Goal: Find specific page/section: Find specific page/section

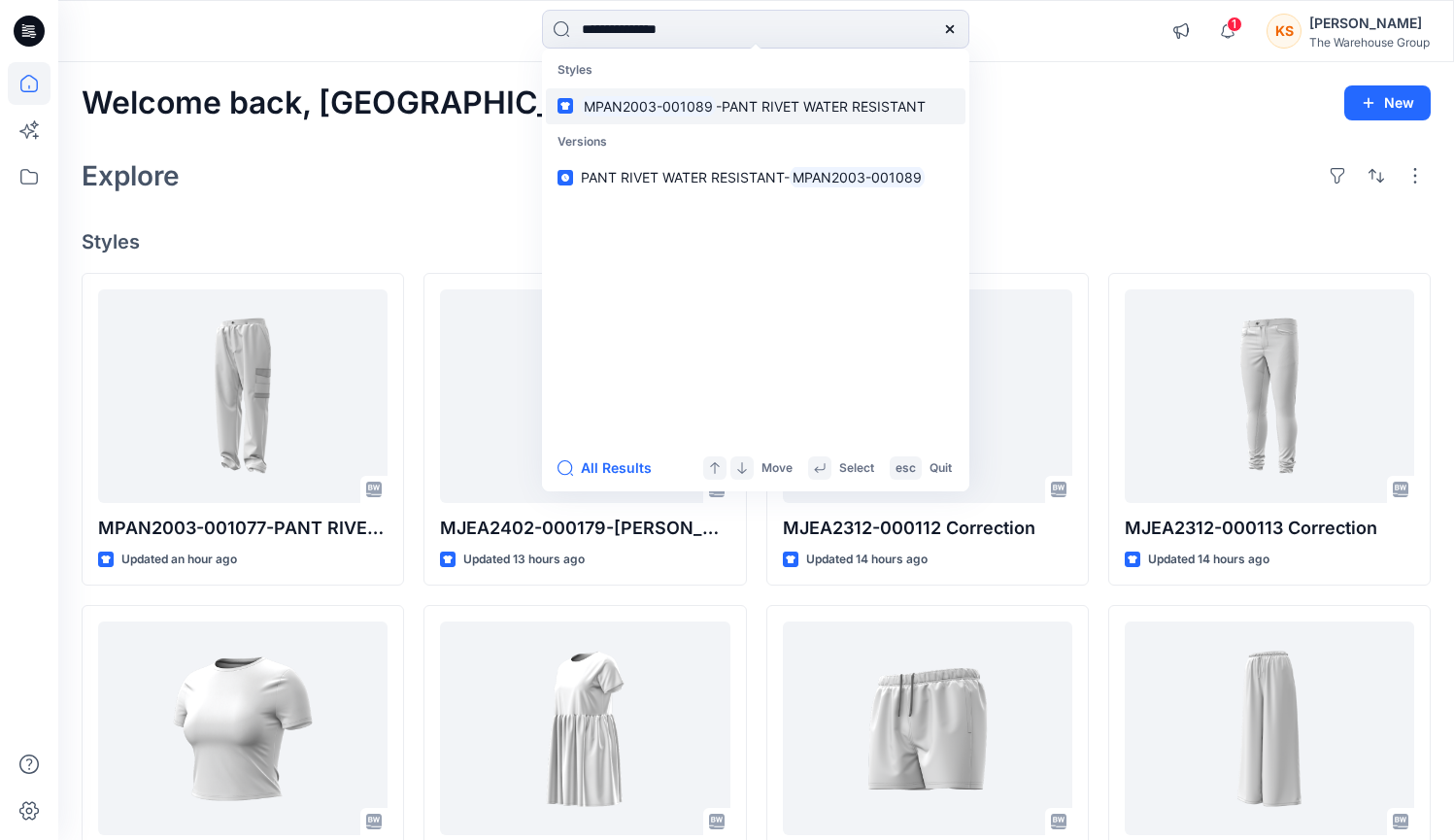
type input "**********"
click at [818, 96] on p "MPAN2003-001089 -PANT RIVET WATER RESISTANT" at bounding box center [753, 106] width 345 height 21
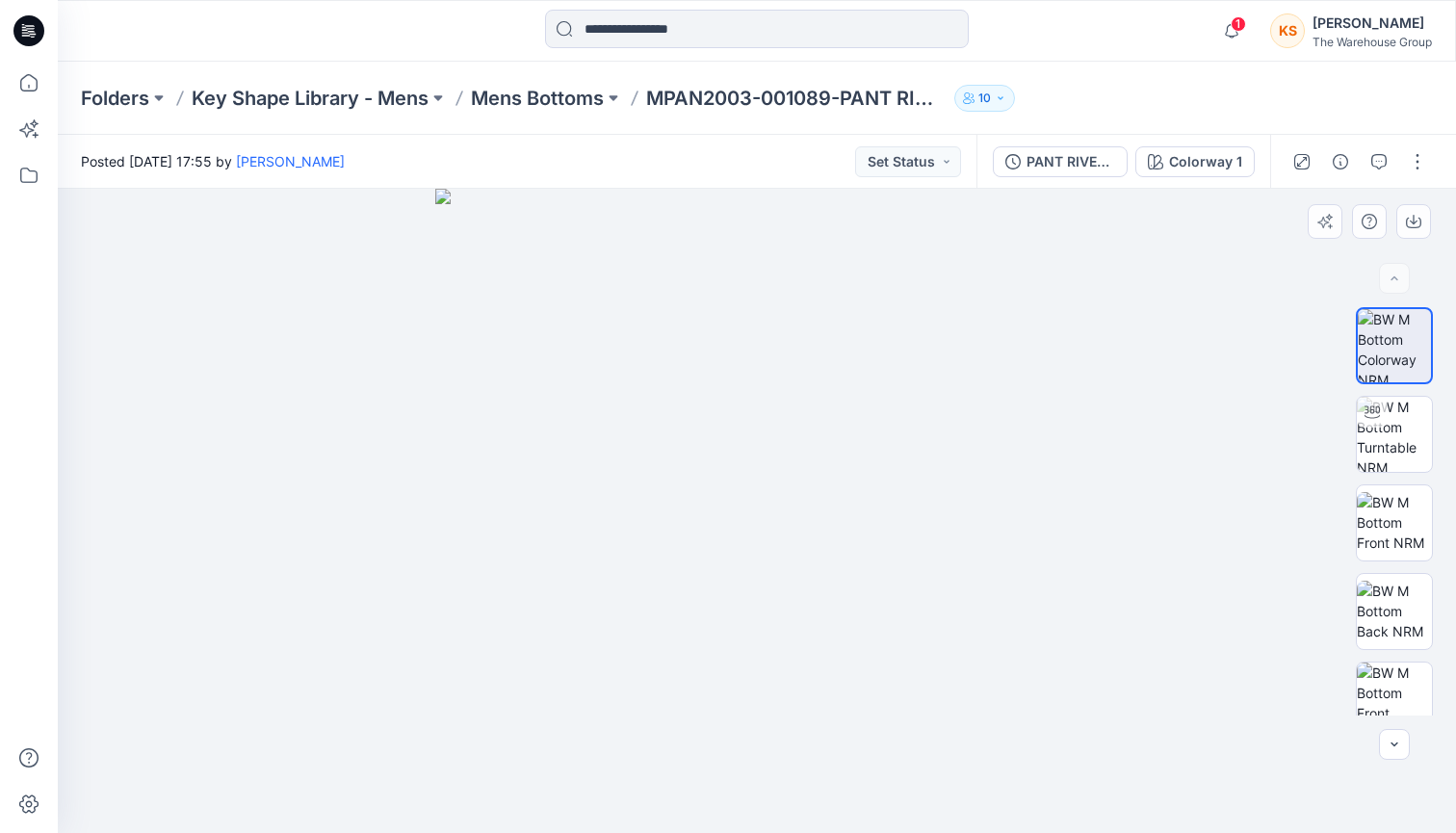
drag, startPoint x: 878, startPoint y: 292, endPoint x: 791, endPoint y: 304, distance: 87.8
click at [791, 304] on img at bounding box center [758, 511] width 645 height 645
drag, startPoint x: 911, startPoint y: 310, endPoint x: 871, endPoint y: 322, distance: 41.8
click at [871, 322] on img at bounding box center [758, 511] width 645 height 645
drag, startPoint x: 933, startPoint y: 339, endPoint x: 898, endPoint y: 345, distance: 35.5
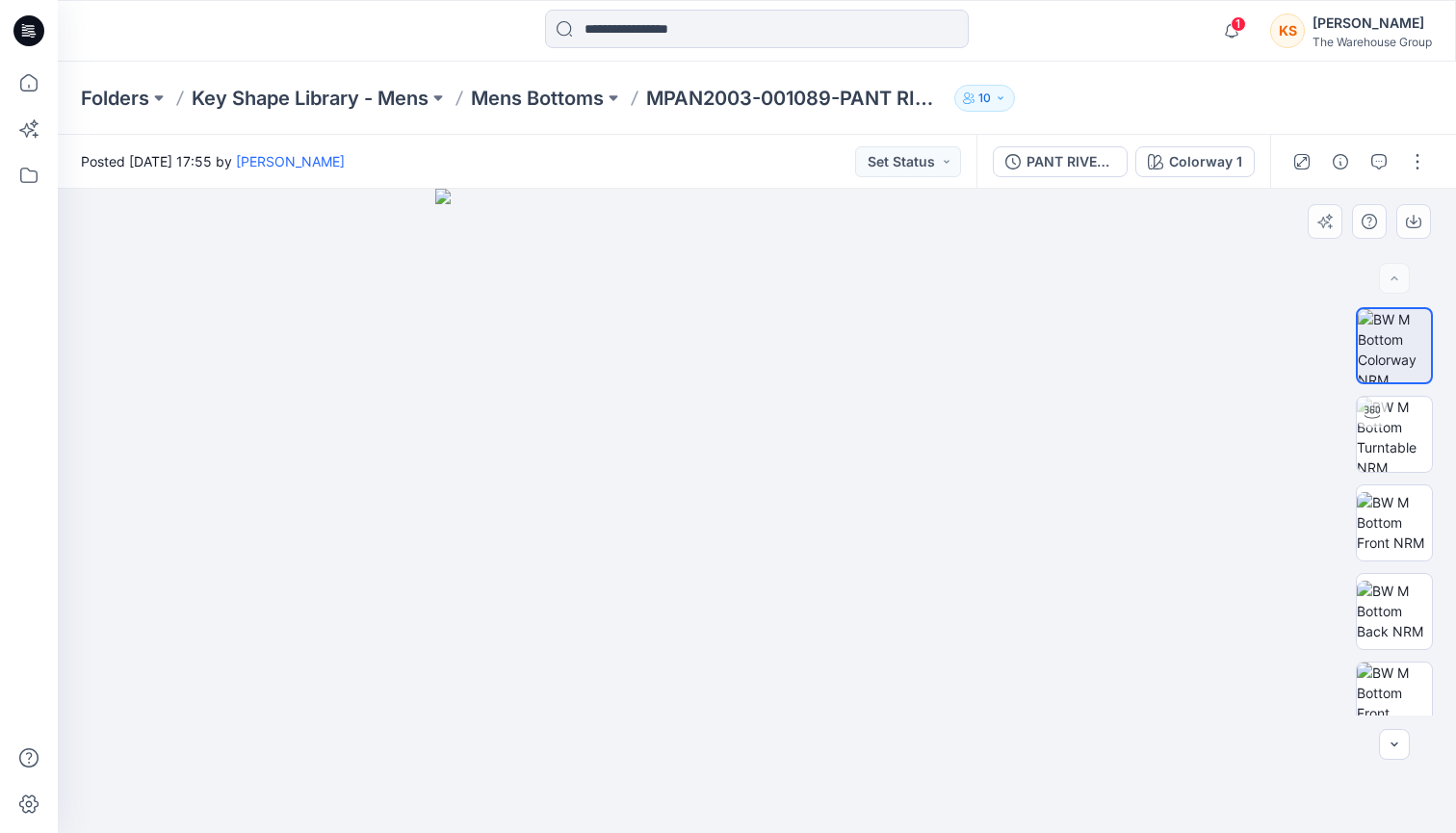
click at [898, 345] on img at bounding box center [758, 511] width 645 height 645
drag, startPoint x: 913, startPoint y: 355, endPoint x: 886, endPoint y: 356, distance: 27.0
click at [886, 356] on img at bounding box center [758, 511] width 645 height 645
click at [906, 336] on img at bounding box center [758, 511] width 645 height 645
click at [1416, 432] on img at bounding box center [1394, 434] width 75 height 75
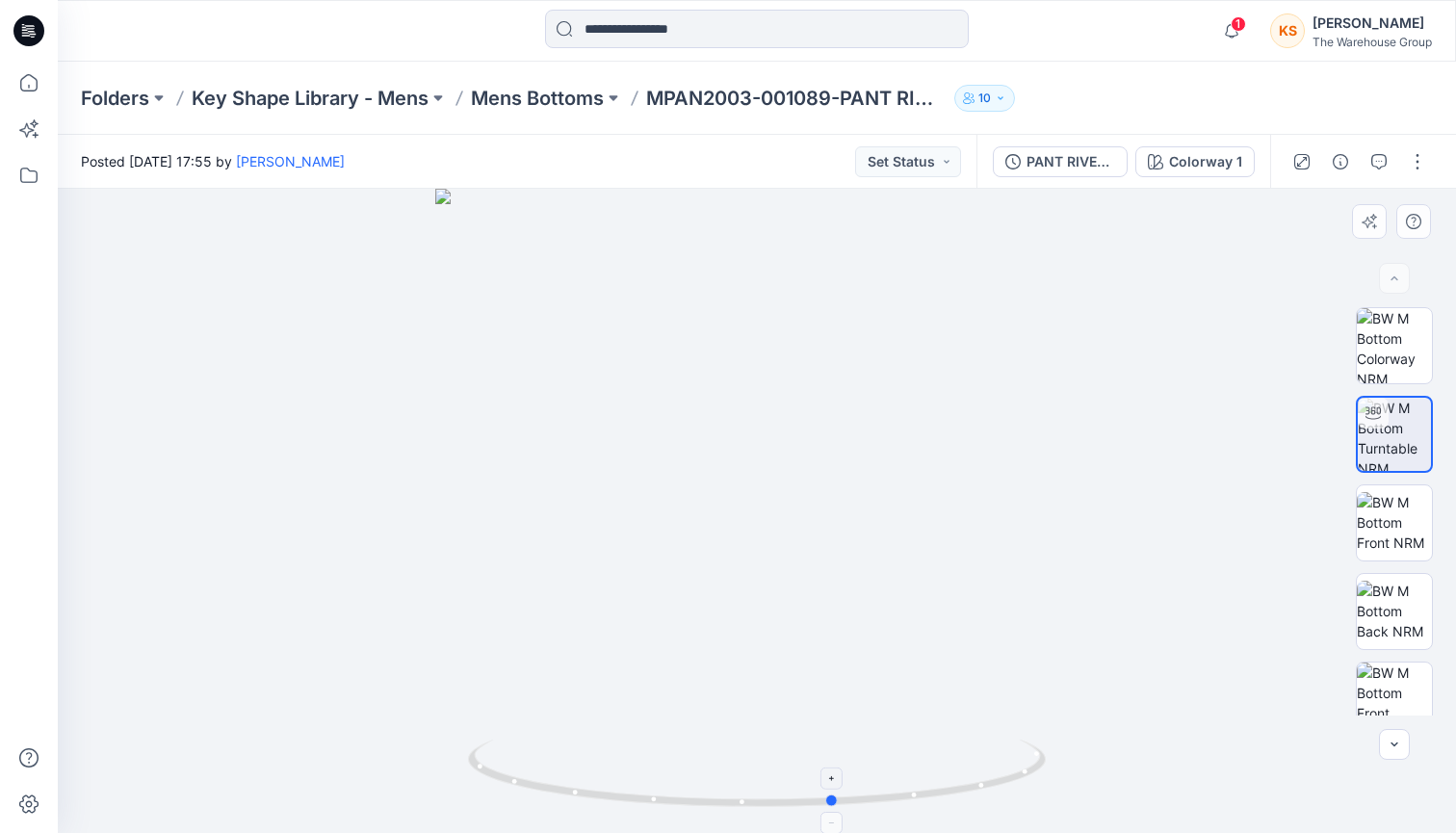
drag, startPoint x: 1024, startPoint y: 779, endPoint x: 525, endPoint y: 755, distance: 499.6
click at [525, 755] on icon at bounding box center [759, 775] width 583 height 72
click at [1236, 35] on icon "button" at bounding box center [1231, 31] width 36 height 38
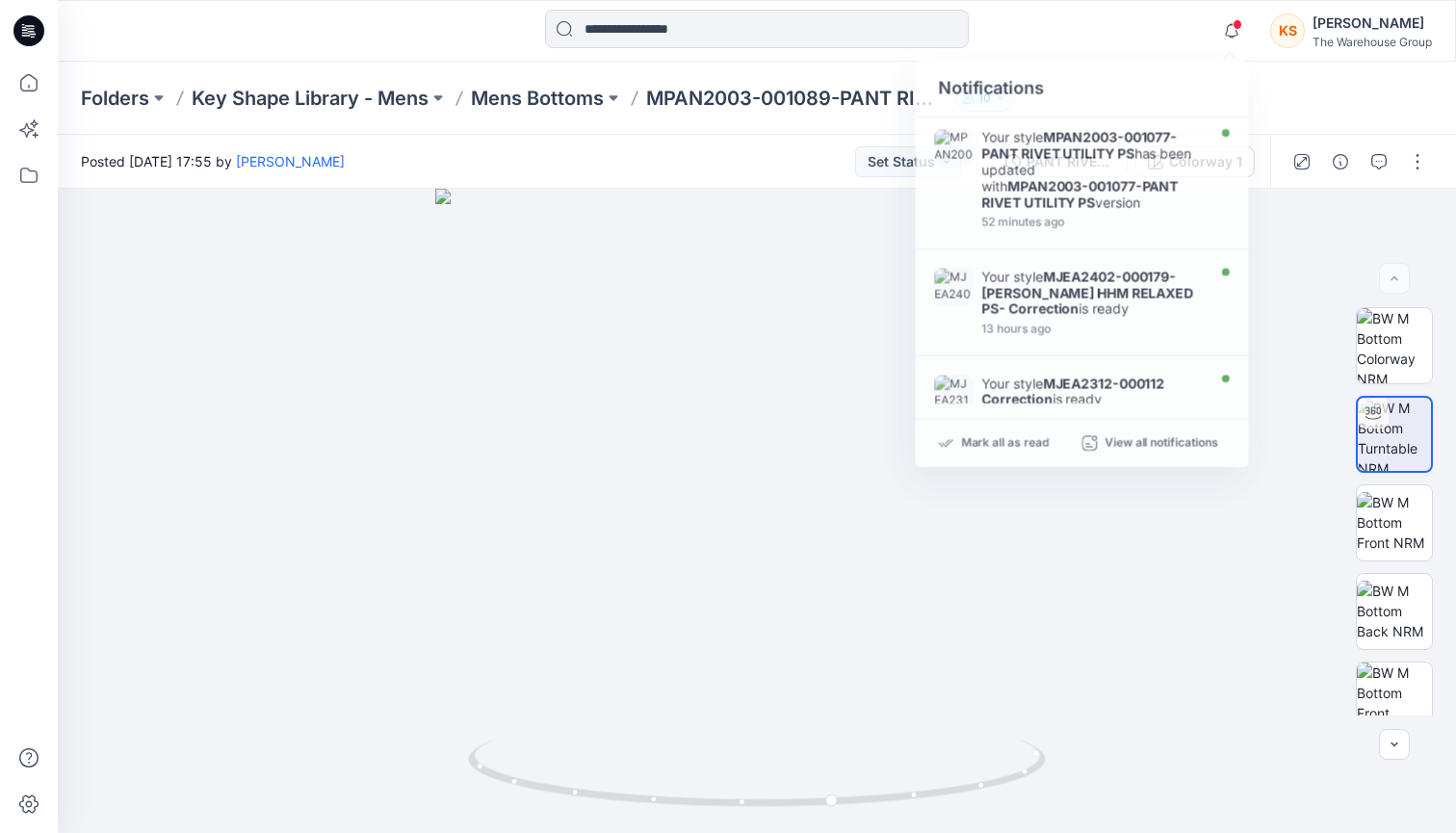
click at [779, 174] on div "Posted [DATE] 17:55 by [PERSON_NAME] Set Status" at bounding box center [518, 162] width 919 height 53
